Goal: Task Accomplishment & Management: Complete application form

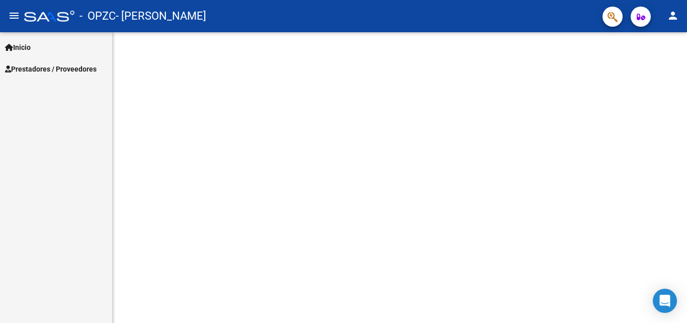
click at [253, 262] on mat-sidenav-content at bounding box center [400, 177] width 575 height 290
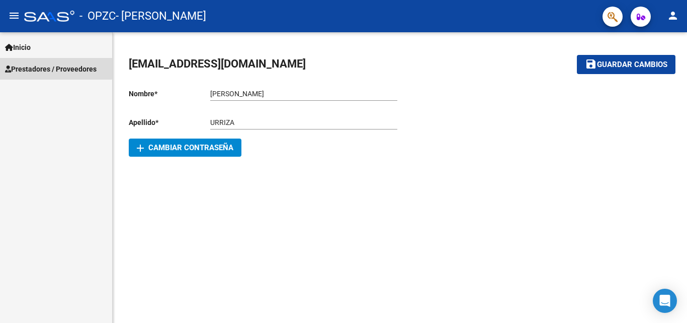
click at [27, 59] on link "Prestadores / Proveedores" at bounding box center [56, 69] width 112 height 22
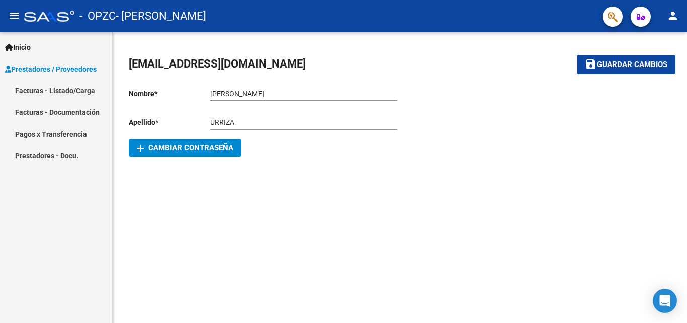
click at [34, 88] on link "Facturas - Listado/Carga" at bounding box center [56, 91] width 112 height 22
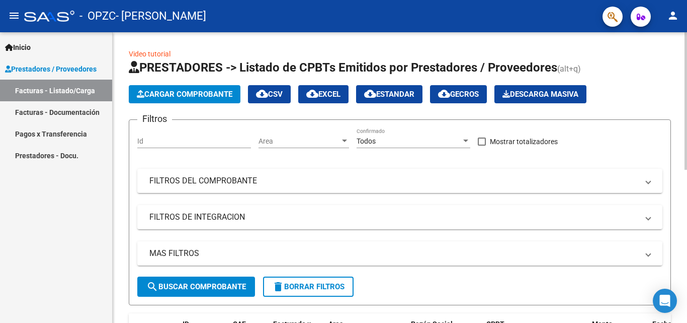
click at [168, 92] on span "Cargar Comprobante" at bounding box center [185, 94] width 96 height 9
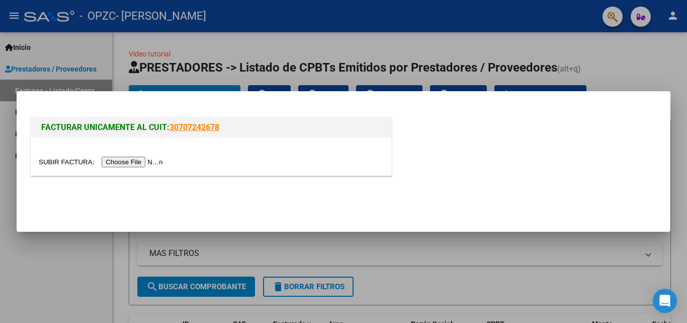
click at [138, 162] on input "file" at bounding box center [102, 162] width 127 height 11
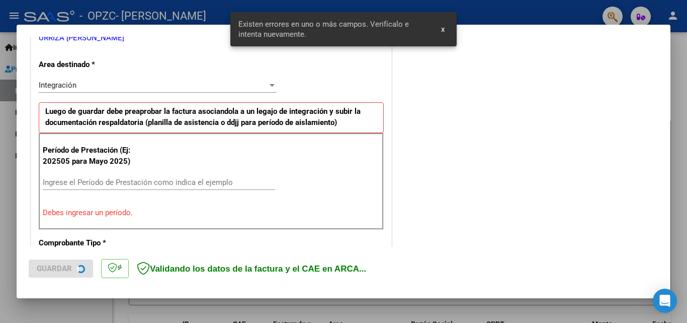
scroll to position [227, 0]
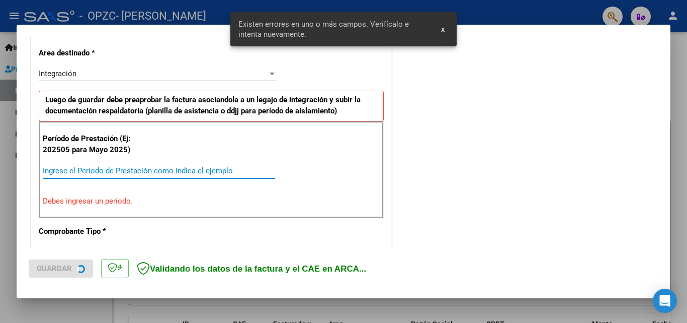
click at [150, 169] on input "Ingrese el Período de Prestación como indica el ejemplo" at bounding box center [159, 170] width 233 height 9
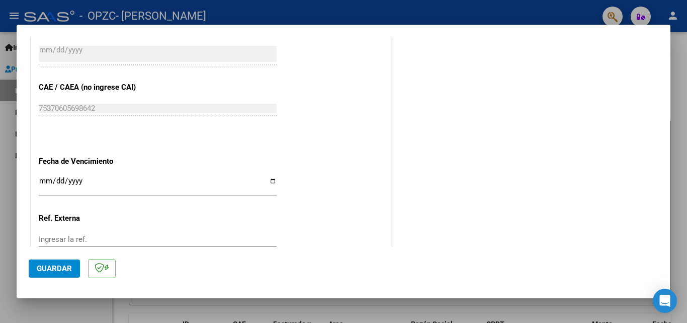
scroll to position [630, 0]
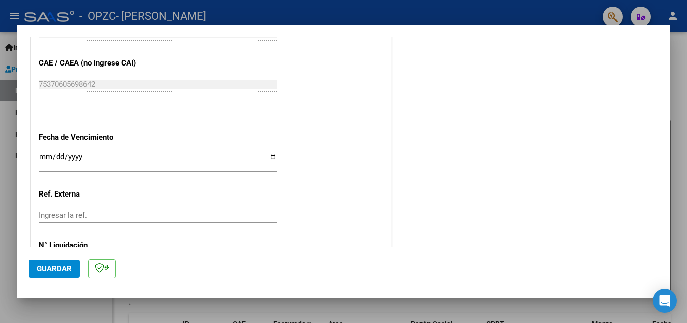
type input "202508"
click at [268, 157] on input "Ingresar la fecha" at bounding box center [158, 160] width 238 height 16
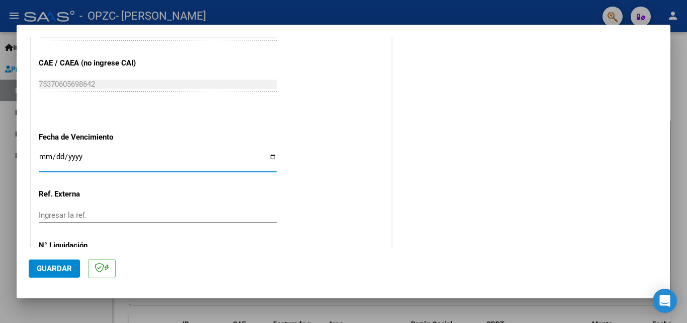
type input "[DATE]"
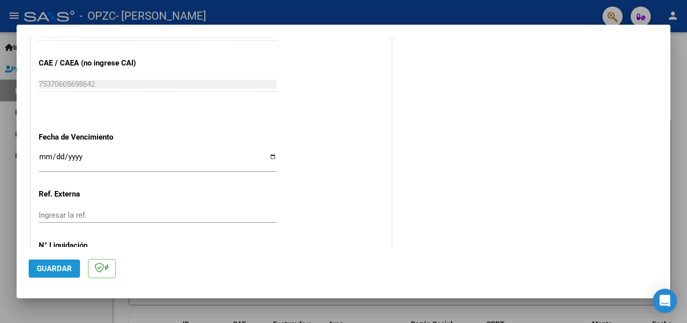
click at [62, 274] on button "Guardar" at bounding box center [54, 268] width 51 height 18
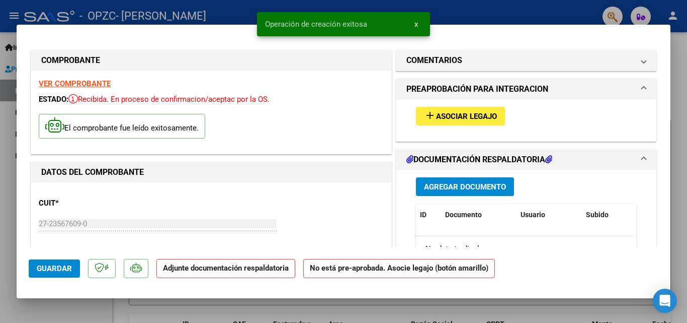
click at [480, 123] on button "add Asociar Legajo" at bounding box center [460, 116] width 89 height 19
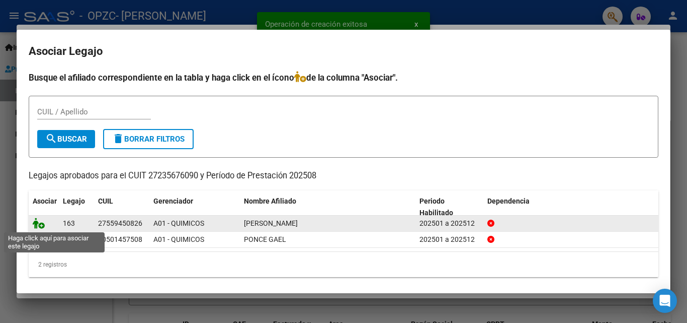
click at [33, 220] on icon at bounding box center [39, 222] width 12 height 11
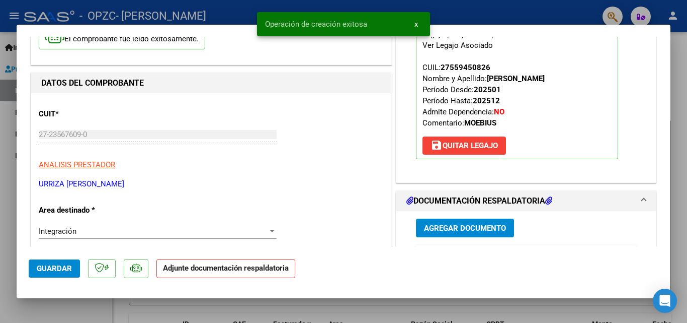
scroll to position [151, 0]
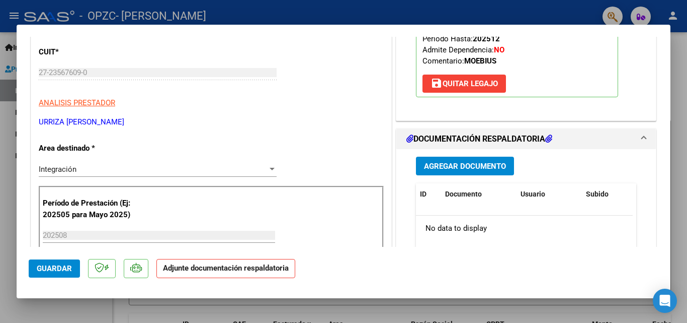
click at [429, 163] on span "Agregar Documento" at bounding box center [465, 166] width 82 height 9
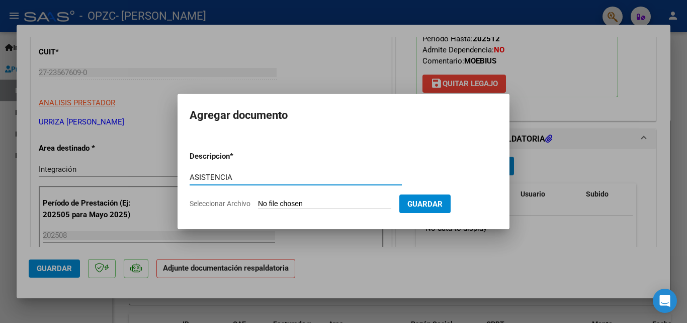
type input "ASISTENCIA"
click at [376, 202] on input "Seleccionar Archivo" at bounding box center [324, 204] width 133 height 10
type input "C:\fakepath\asist saie agosto [PERSON_NAME].pdf"
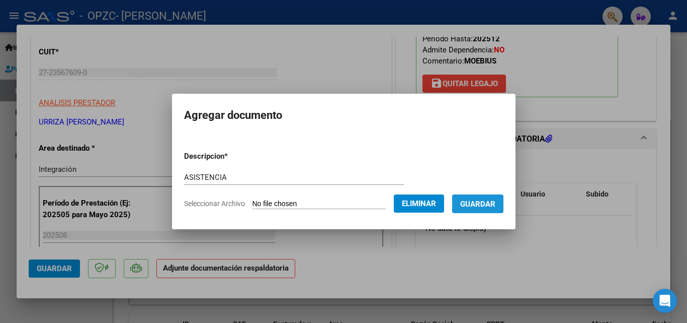
click at [492, 198] on button "Guardar" at bounding box center [477, 203] width 51 height 19
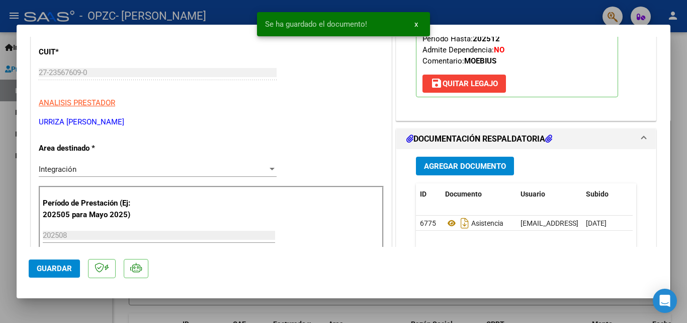
click at [78, 311] on div at bounding box center [343, 161] width 687 height 323
type input "$ 0,00"
